Goal: Information Seeking & Learning: Find specific fact

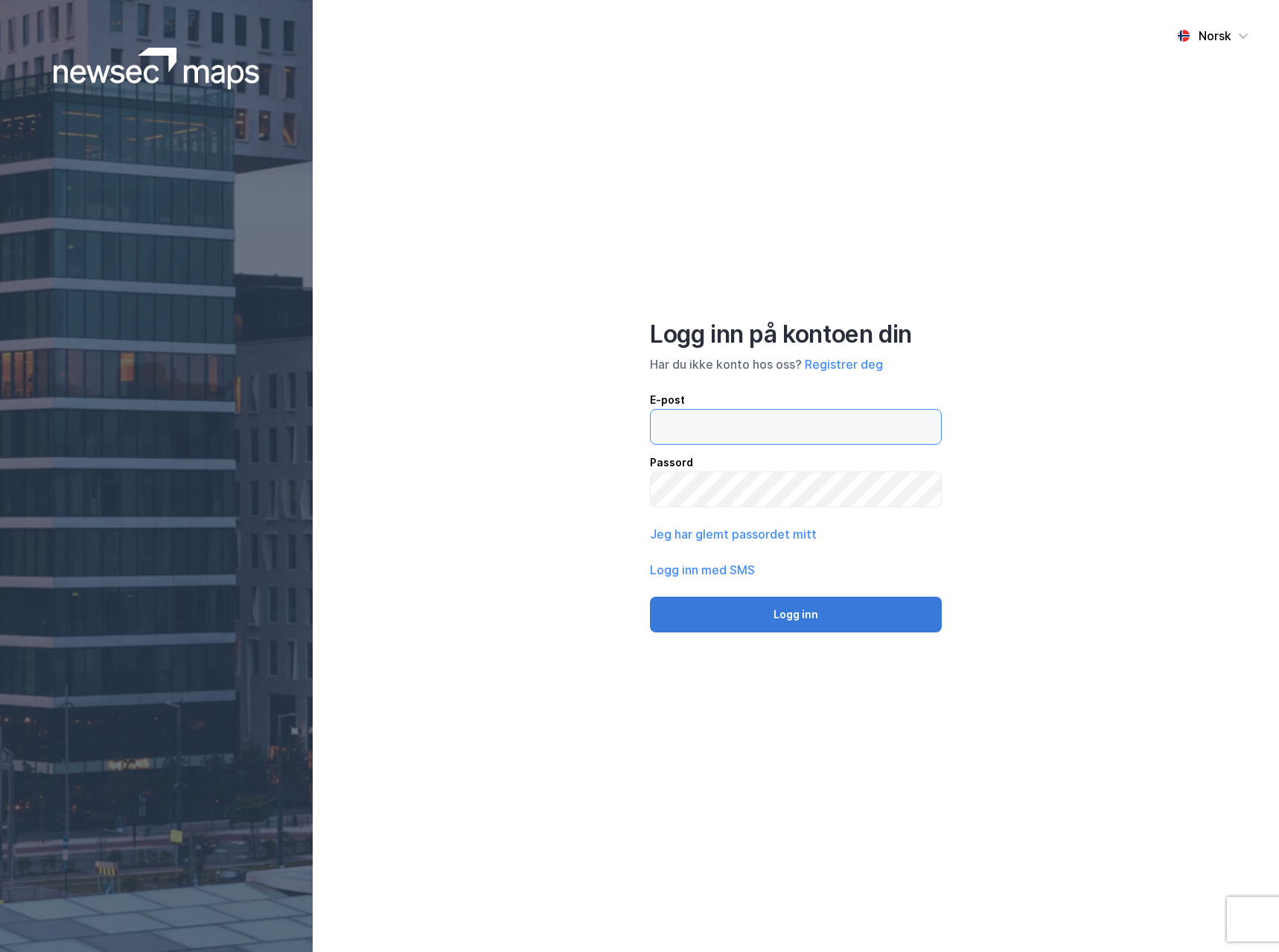
type input "[EMAIL_ADDRESS][DOMAIN_NAME]"
click at [721, 619] on button "Logg inn" at bounding box center [796, 615] width 292 height 36
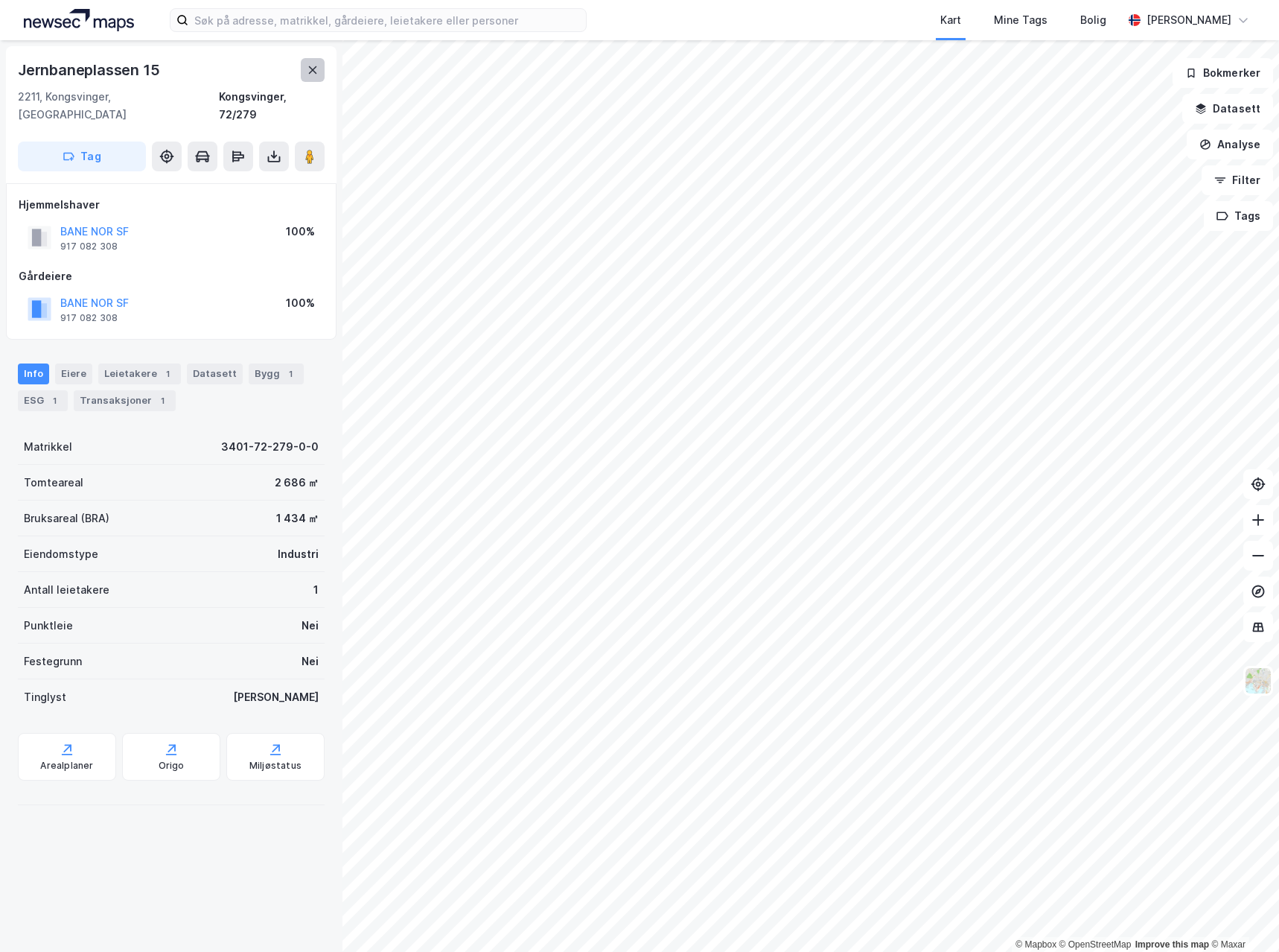
click at [321, 73] on button at bounding box center [312, 69] width 23 height 23
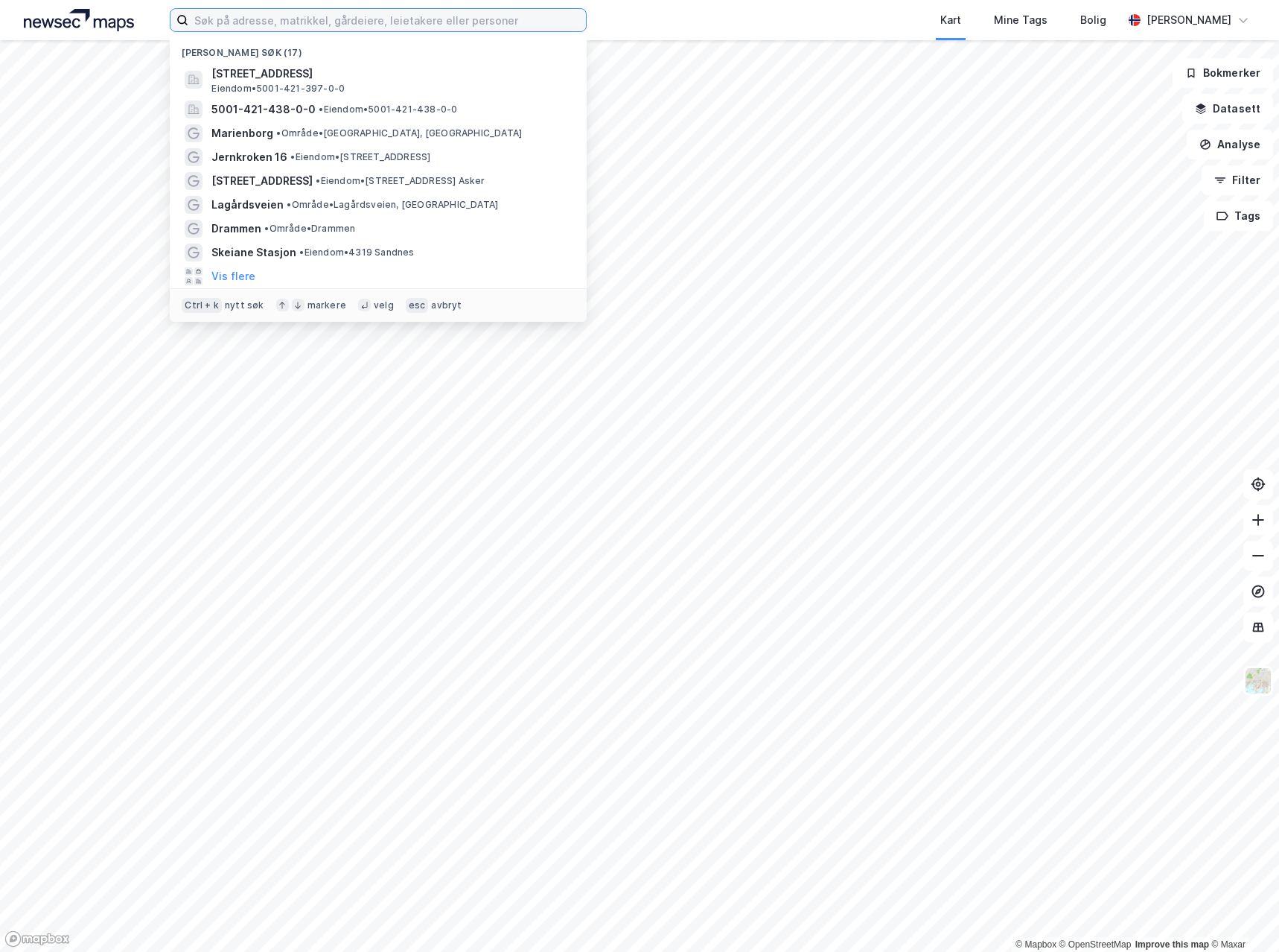
click at [305, 31] on input at bounding box center [387, 21] width 397 height 22
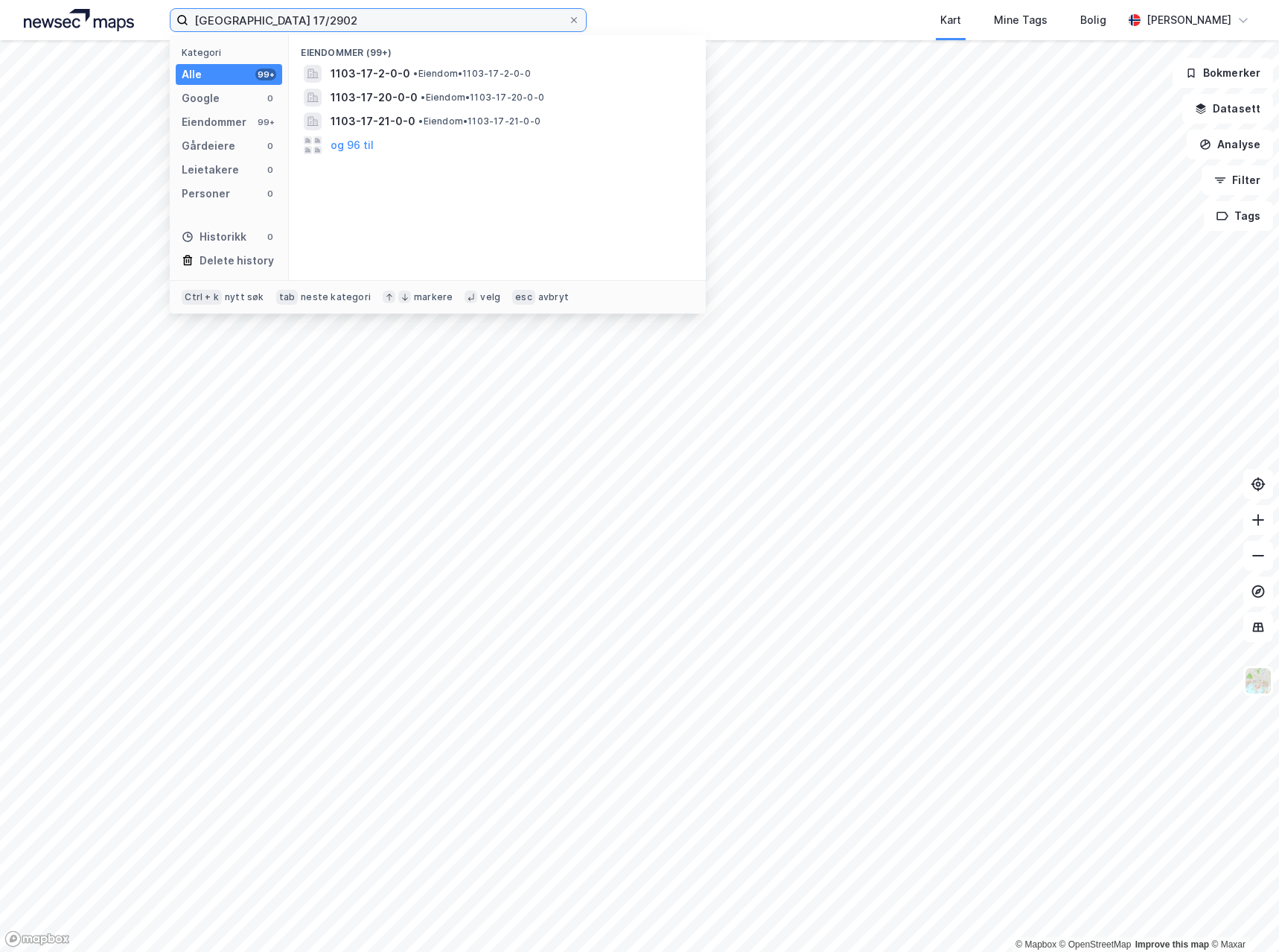
type input "[GEOGRAPHIC_DATA] 17/2902"
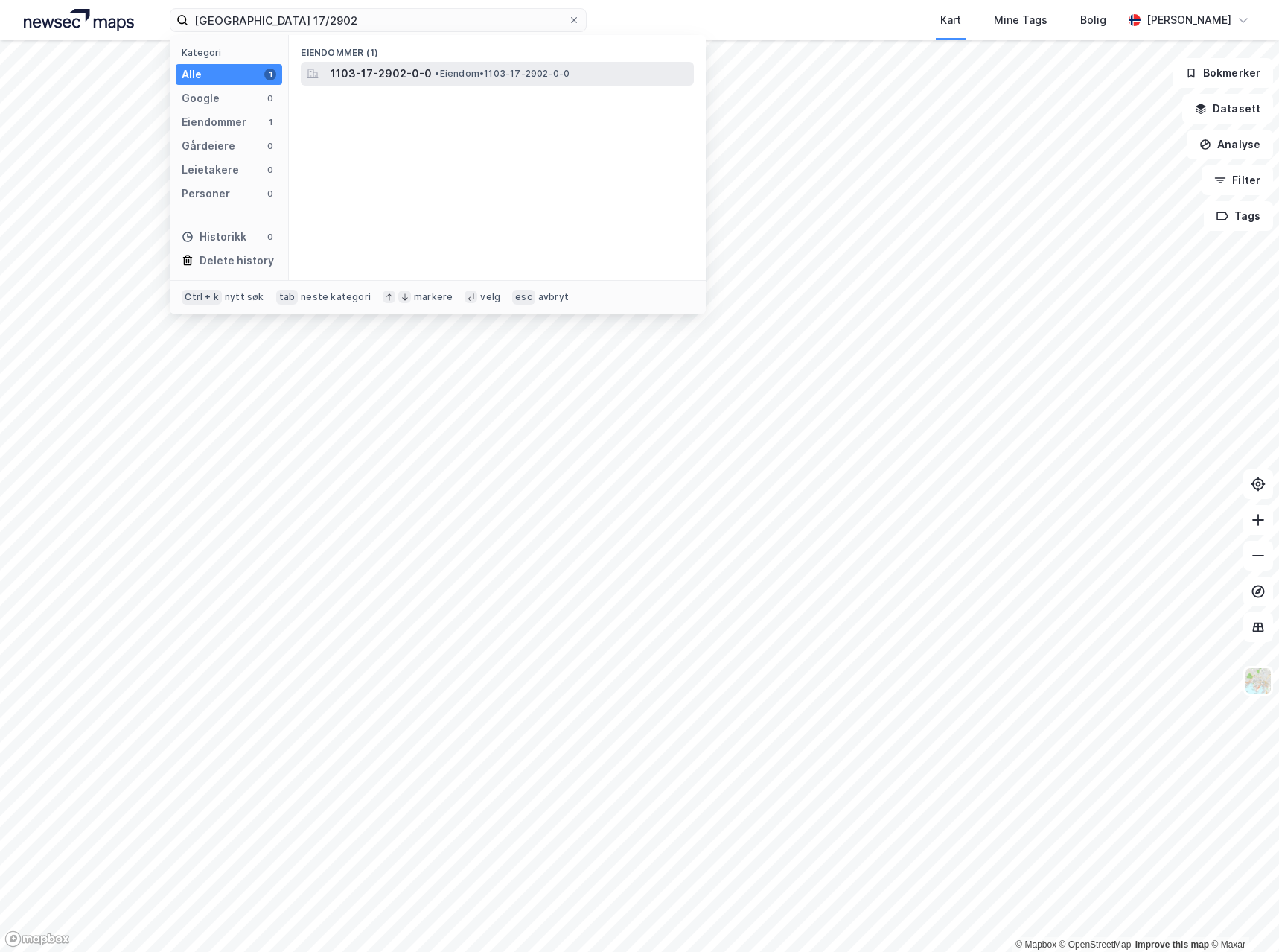
click at [335, 74] on span "1103-17-2902-0-0" at bounding box center [381, 73] width 101 height 18
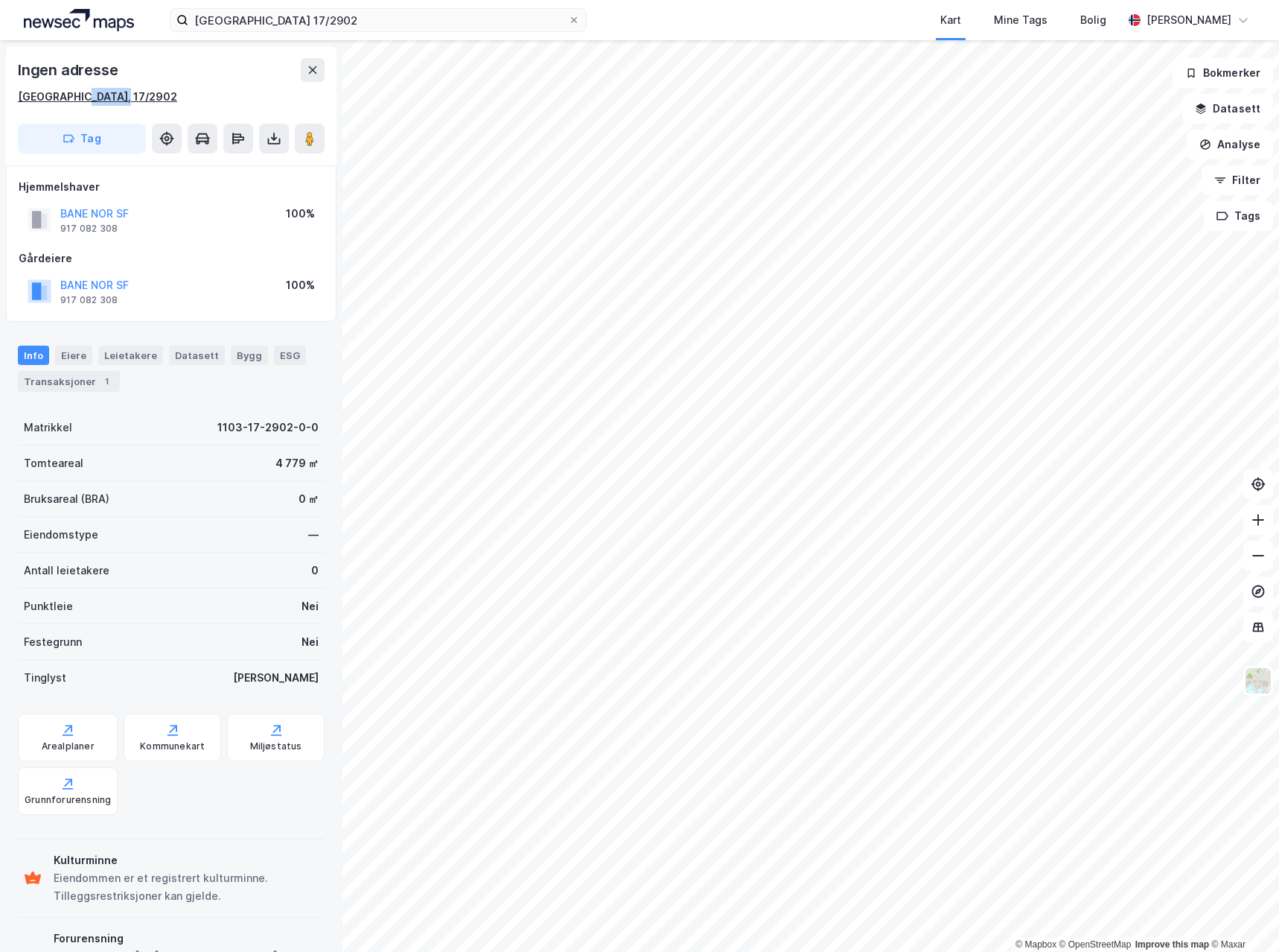
drag, startPoint x: 145, startPoint y: 97, endPoint x: 75, endPoint y: 98, distance: 70.0
click at [75, 98] on div "[GEOGRAPHIC_DATA], 17/2902" at bounding box center [171, 97] width 306 height 18
click at [189, 426] on div "Matrikkel 1103-17-2902-0-0" at bounding box center [171, 427] width 306 height 36
drag, startPoint x: 201, startPoint y: 424, endPoint x: 310, endPoint y: 433, distance: 109.4
click at [310, 433] on div "Matrikkel 1103-17-2902-0-0" at bounding box center [171, 427] width 306 height 36
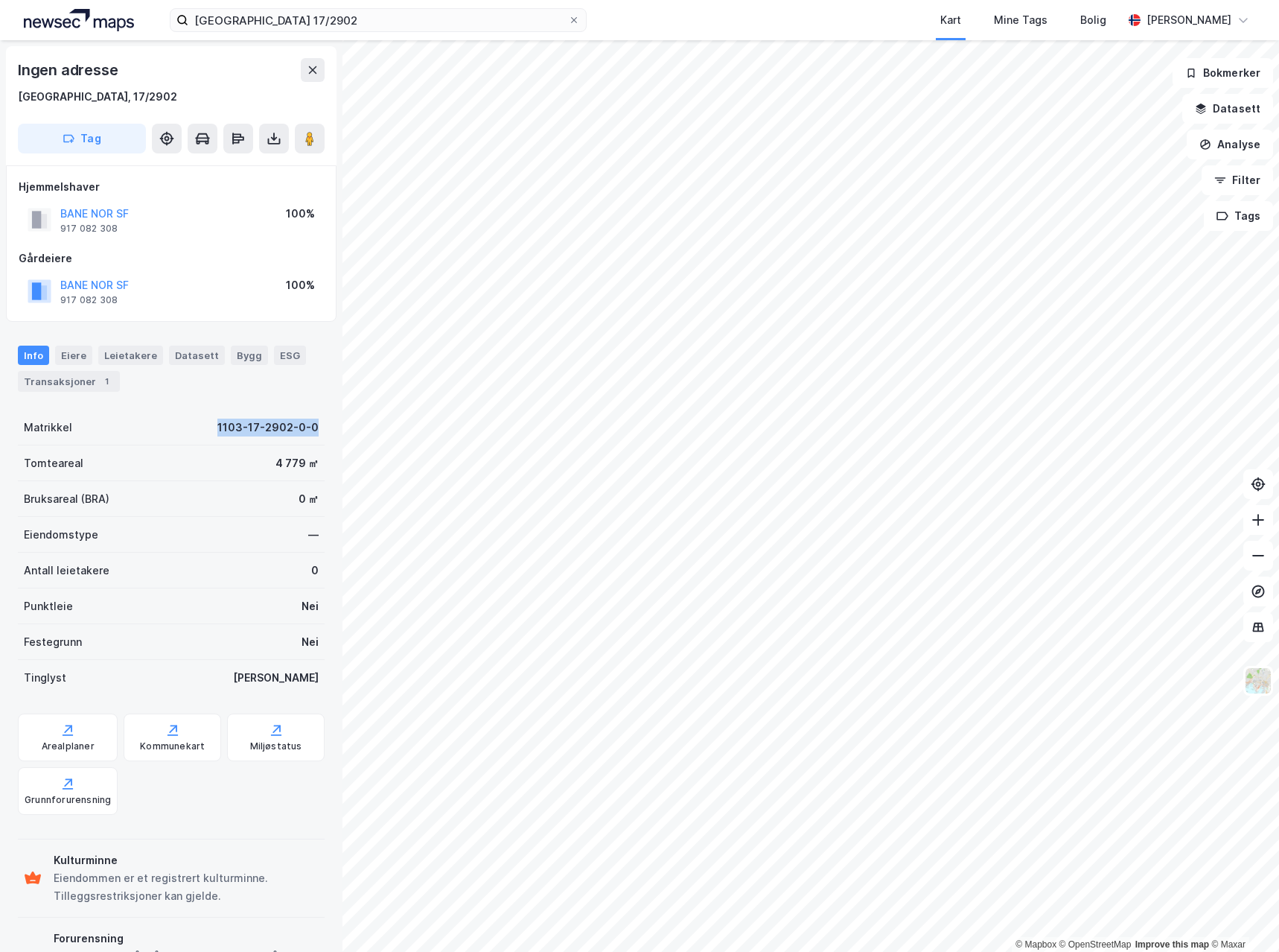
copy div "1103-17-2902-0-0"
